Goal: Task Accomplishment & Management: Manage account settings

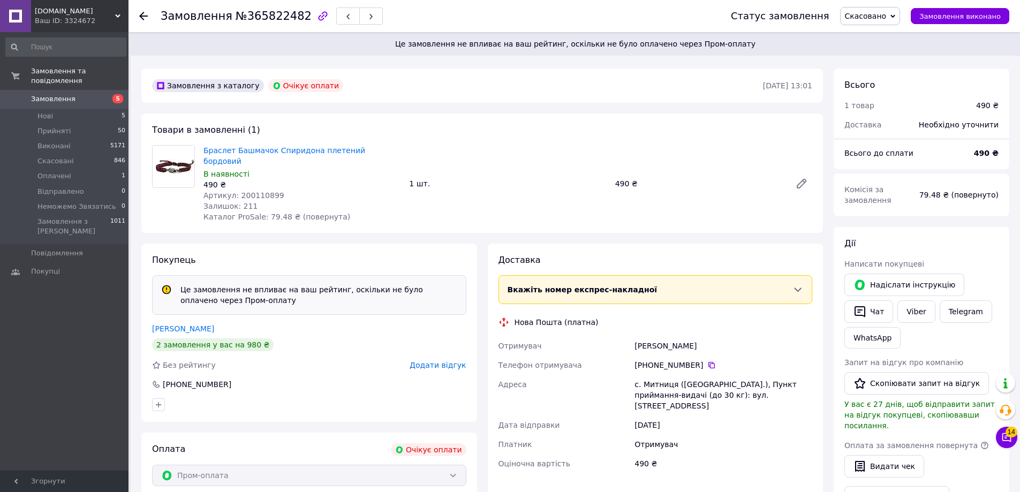
scroll to position [54, 0]
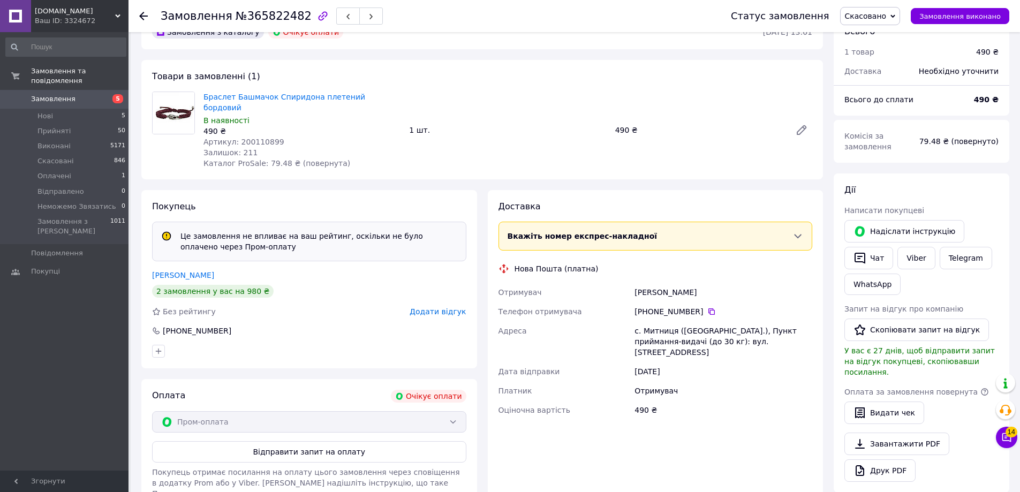
click at [449, 411] on div "Пром-оплата" at bounding box center [309, 421] width 314 height 21
click at [458, 411] on div "Пром-оплата" at bounding box center [309, 421] width 314 height 21
click at [442, 390] on div "Очікує оплати" at bounding box center [428, 396] width 75 height 13
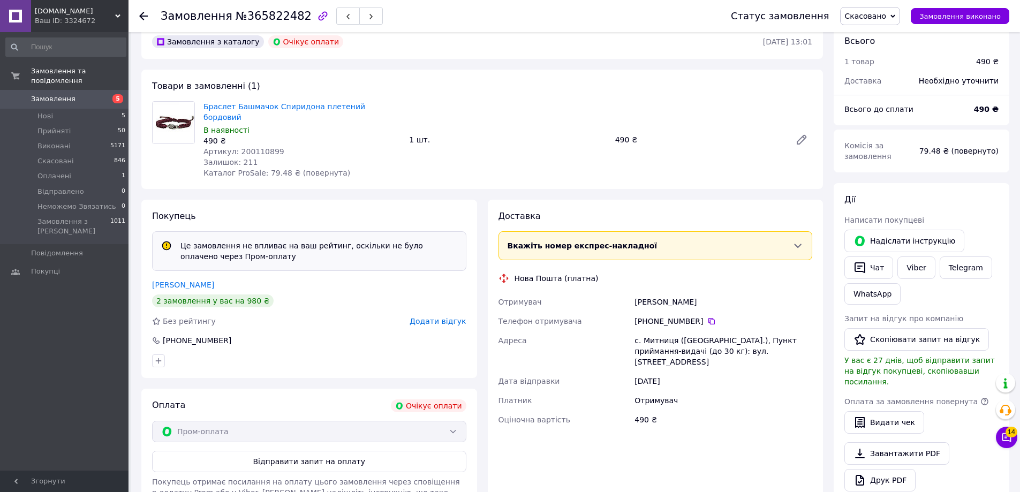
scroll to position [0, 0]
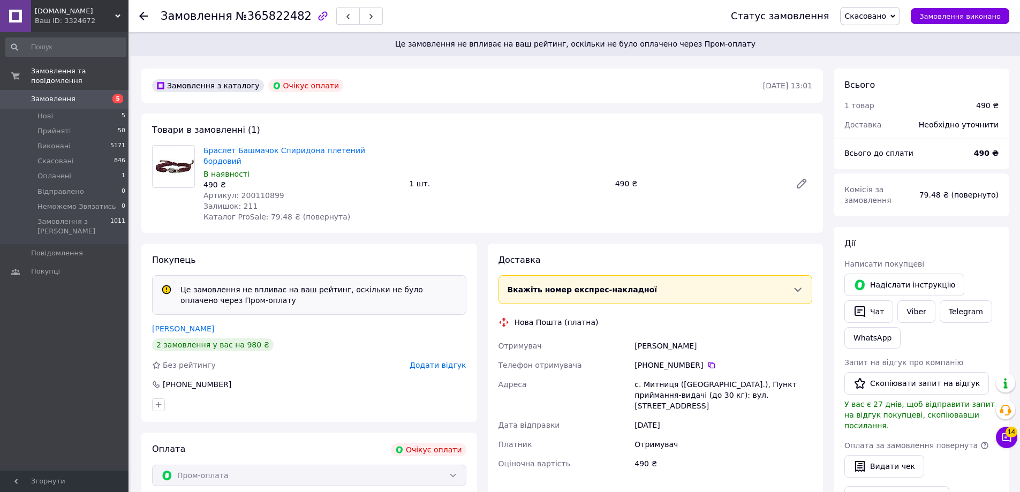
click at [879, 11] on span "Скасовано" at bounding box center [870, 16] width 60 height 18
click at [879, 41] on li "Прийнято" at bounding box center [884, 37] width 89 height 16
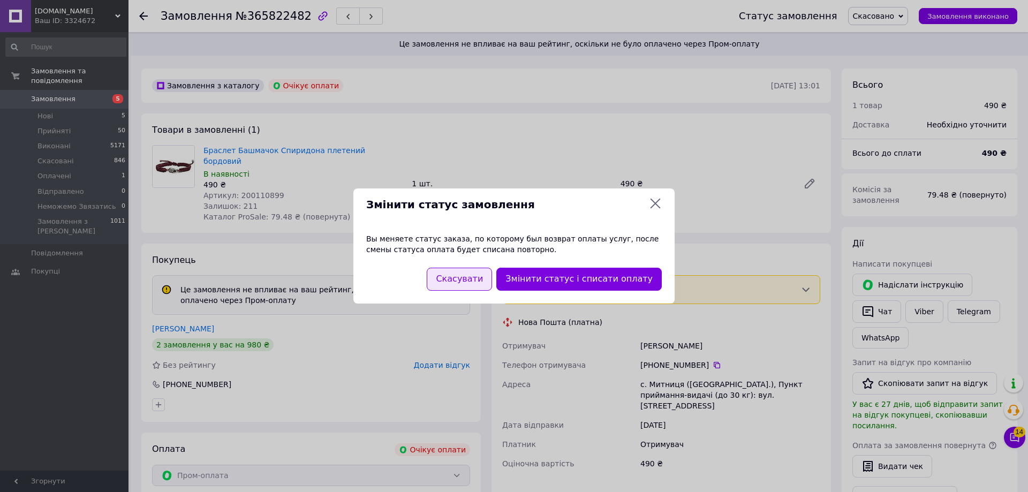
click at [472, 282] on button "Скасувати" at bounding box center [459, 279] width 65 height 23
